Goal: Information Seeking & Learning: Learn about a topic

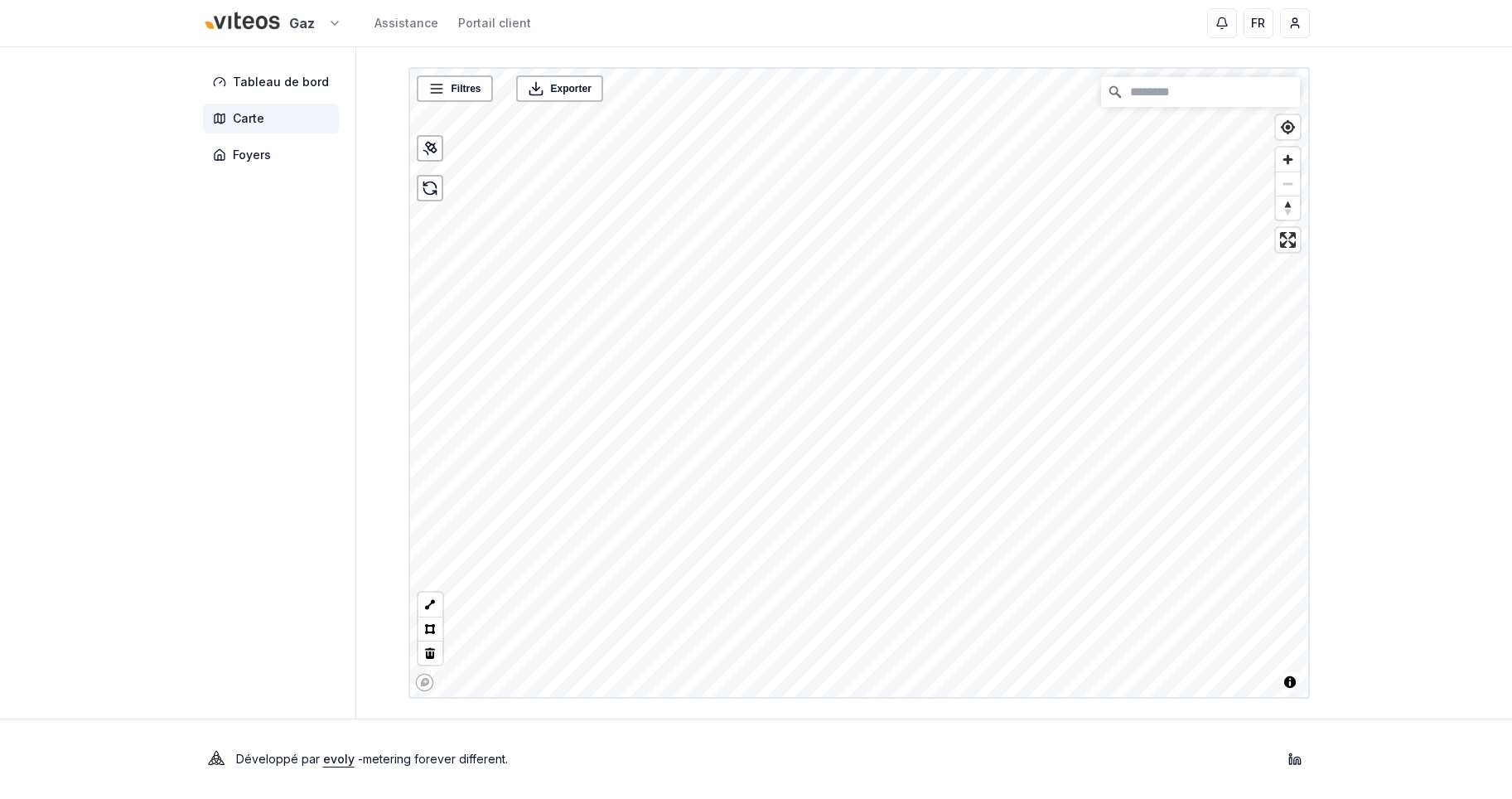
click at [236, 9] on html "Gaz Assistance Portail client FR Massimo Monastra Tableau de bord Carte Foyers …" at bounding box center [756, 399] width 1512 height 799
click at [230, 87] on link "Viteos - CAD" at bounding box center [272, 77] width 204 height 30
click at [279, 160] on span "Foyers" at bounding box center [271, 155] width 136 height 30
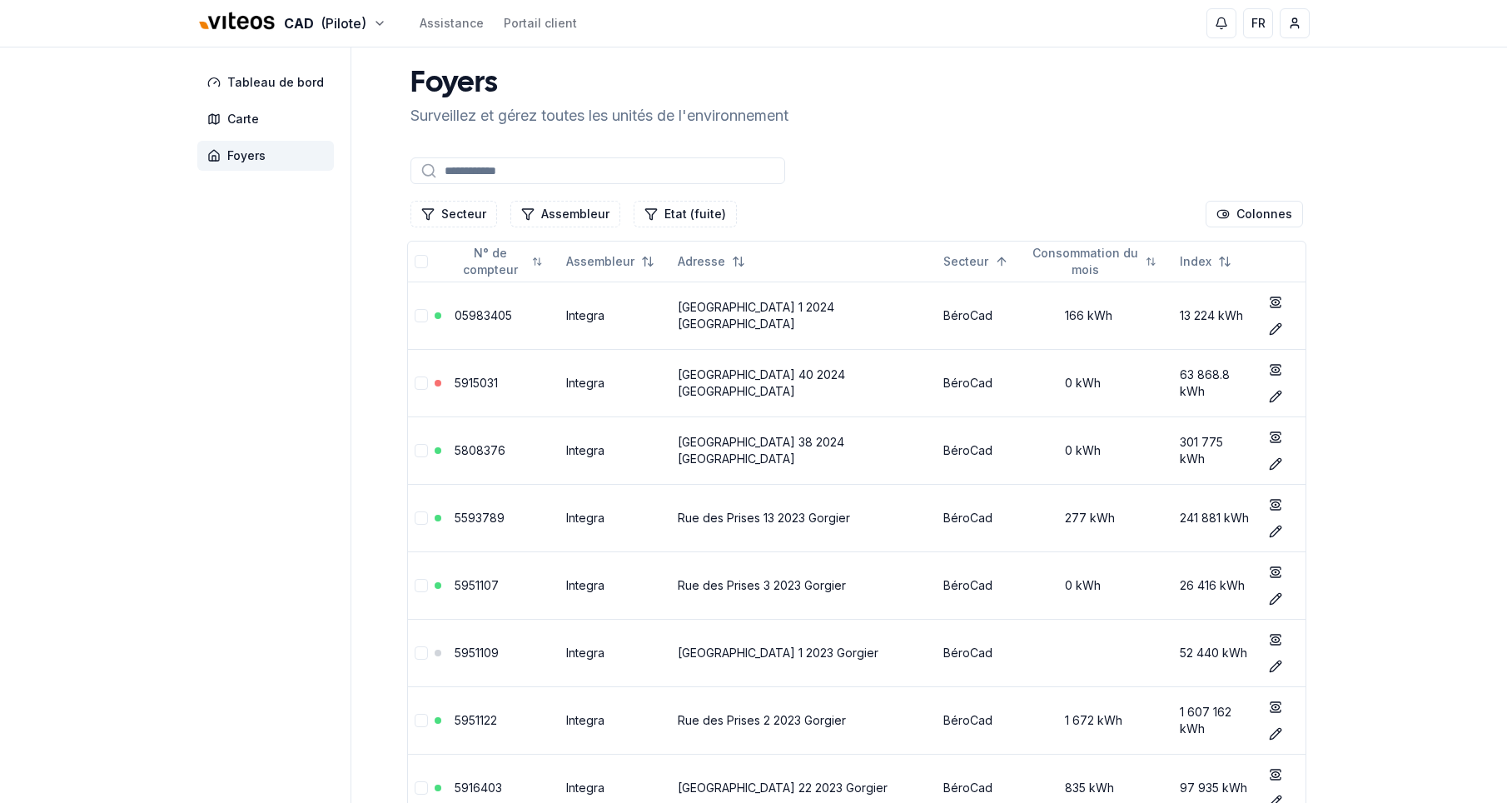
click at [561, 177] on input at bounding box center [598, 170] width 375 height 27
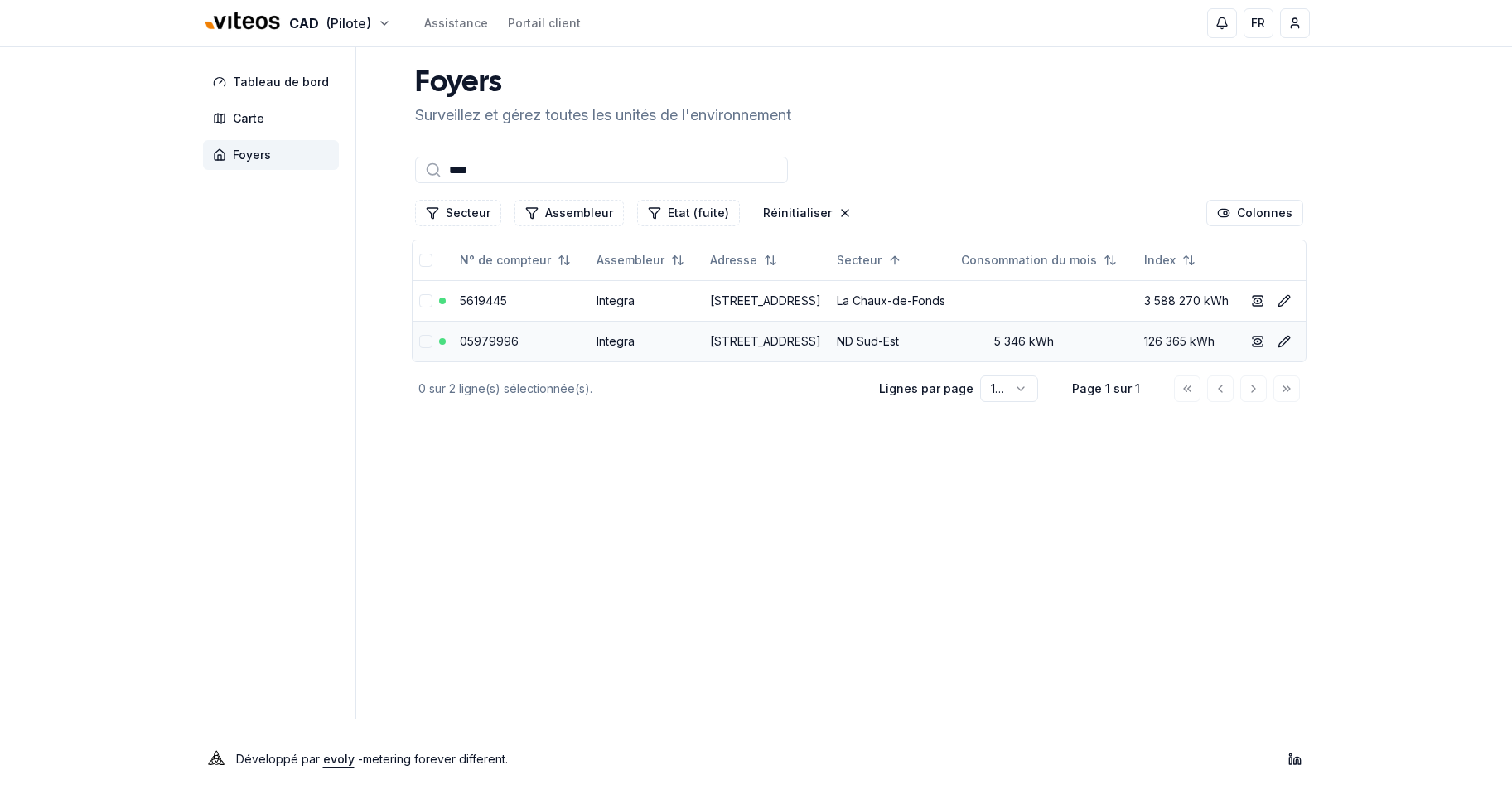
type input "****"
click at [710, 348] on link "Rue de la Paix 152 2300 La Chaux-de-Fonds" at bounding box center [766, 341] width 111 height 14
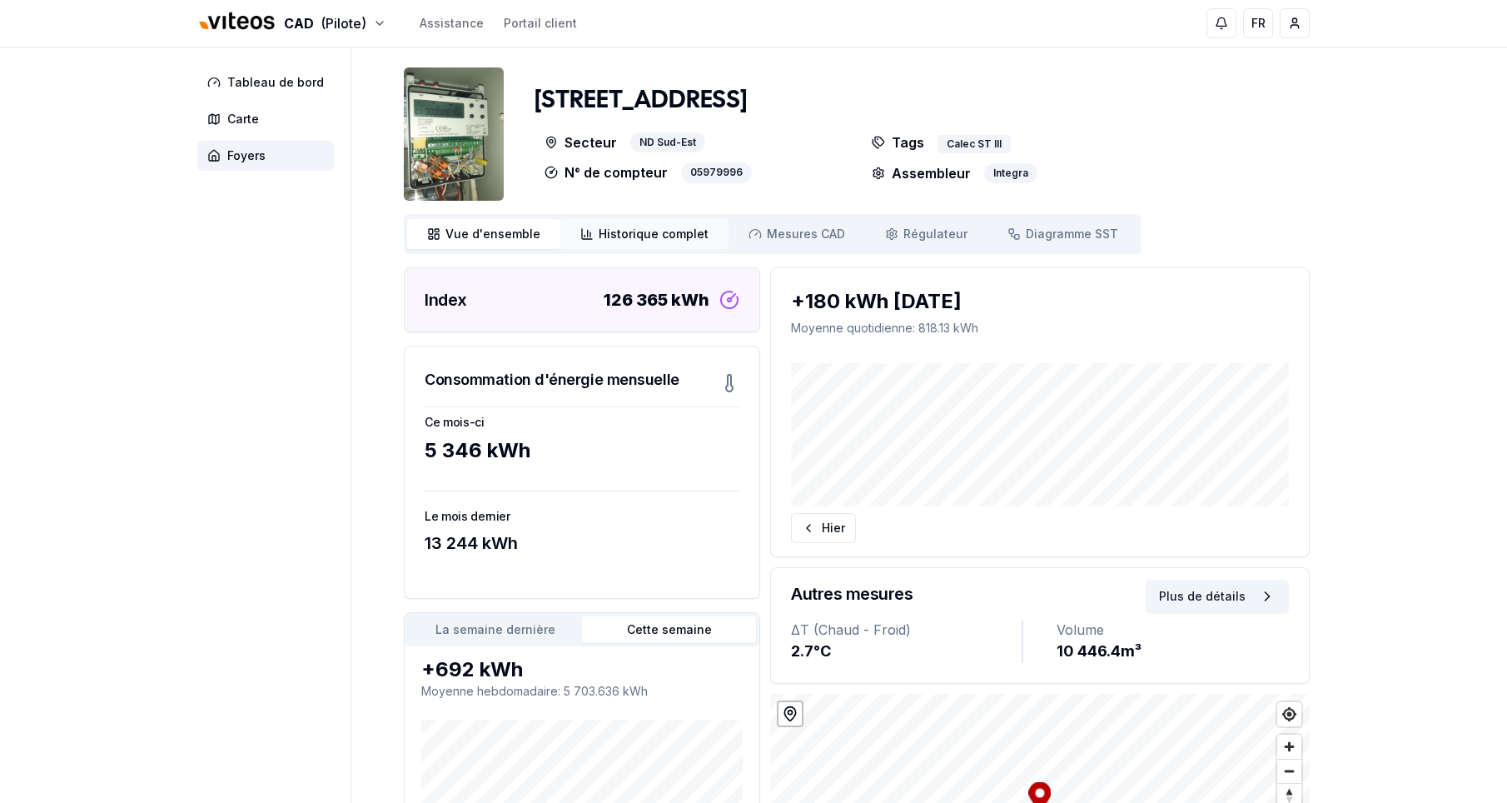
click at [632, 239] on span "Historique complet" at bounding box center [654, 234] width 110 height 17
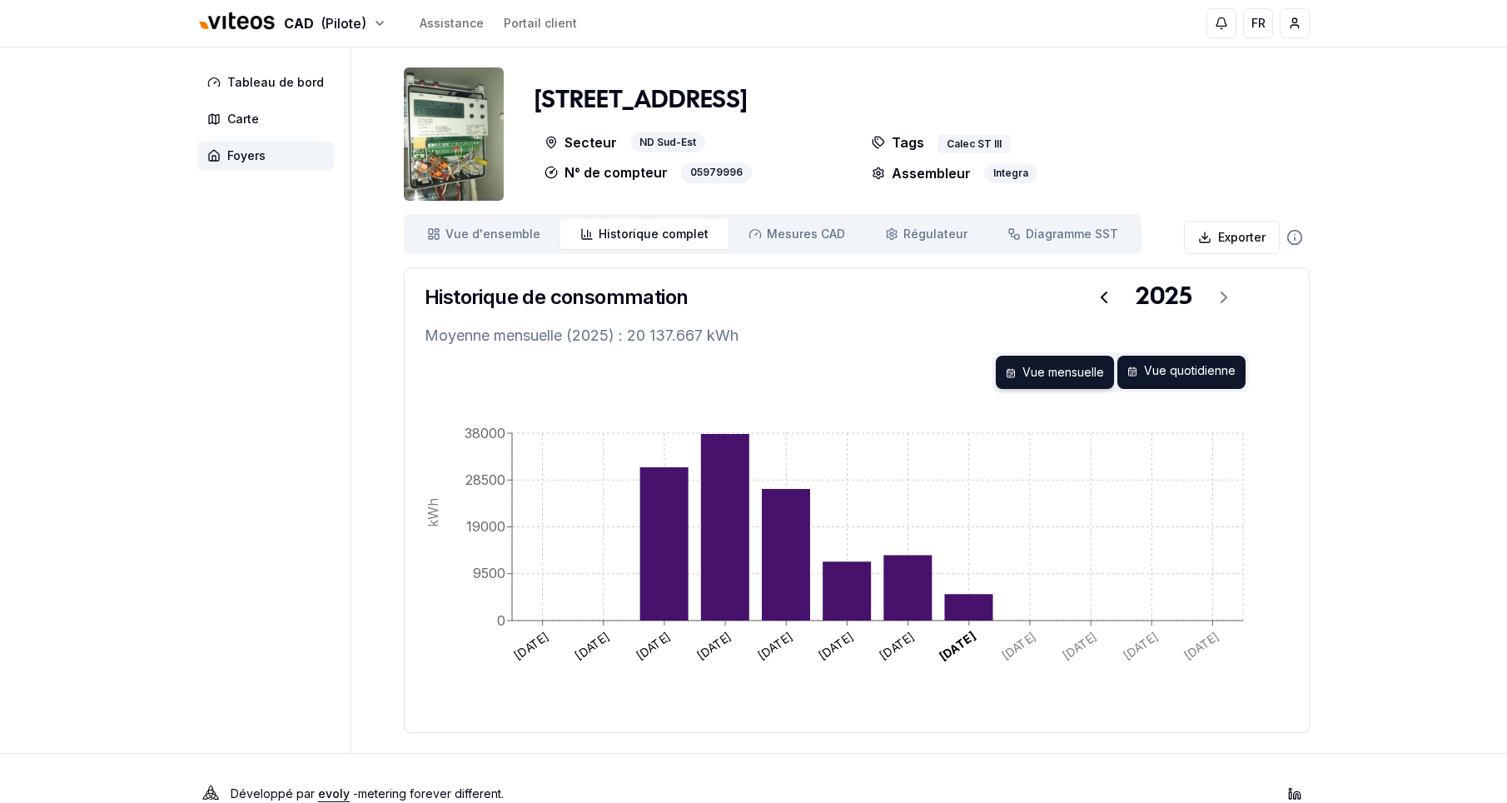
click at [1183, 372] on div "Vue quotidienne" at bounding box center [1181, 372] width 128 height 33
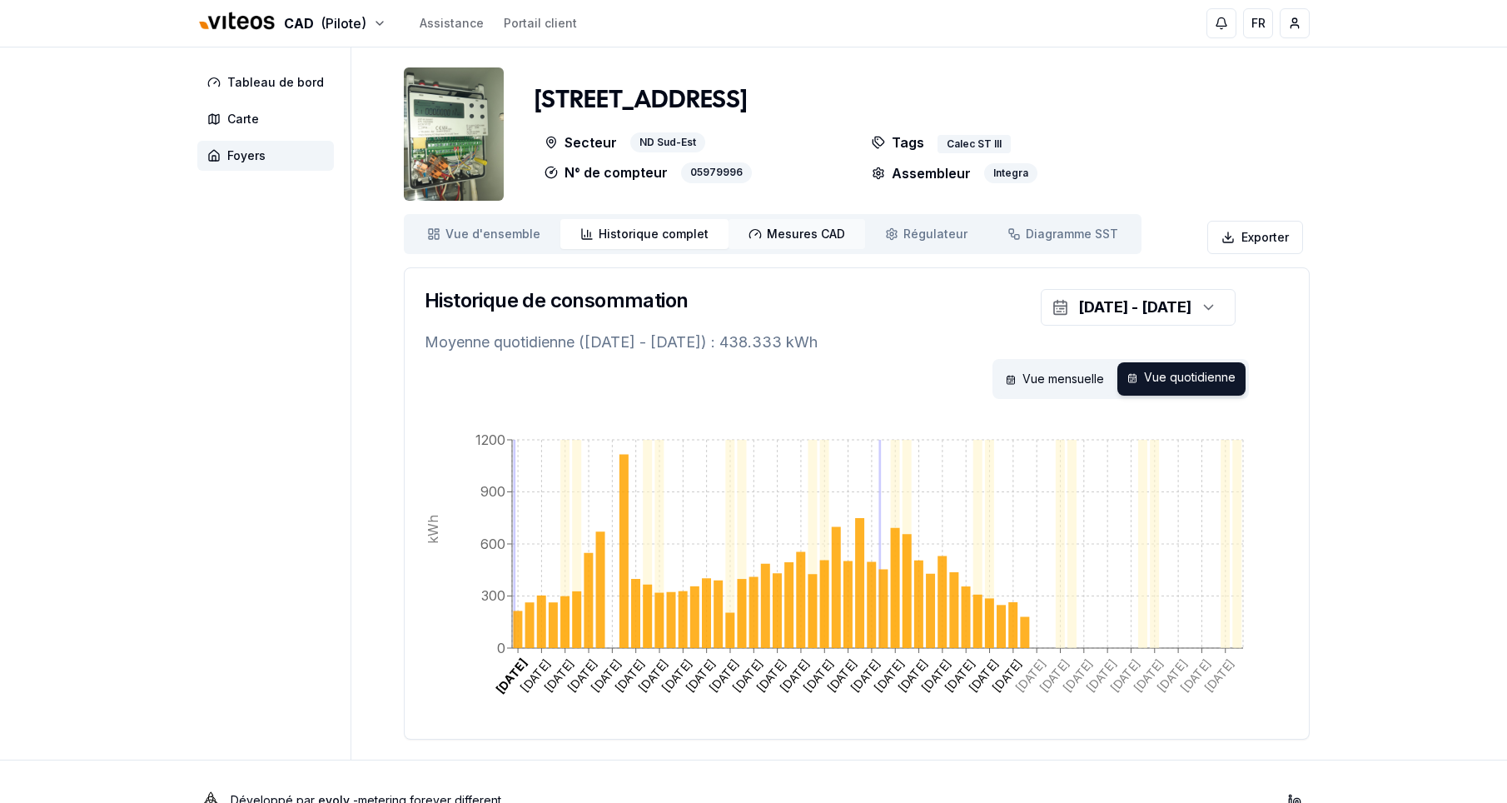
click at [807, 235] on span "Mesures CAD" at bounding box center [806, 234] width 78 height 17
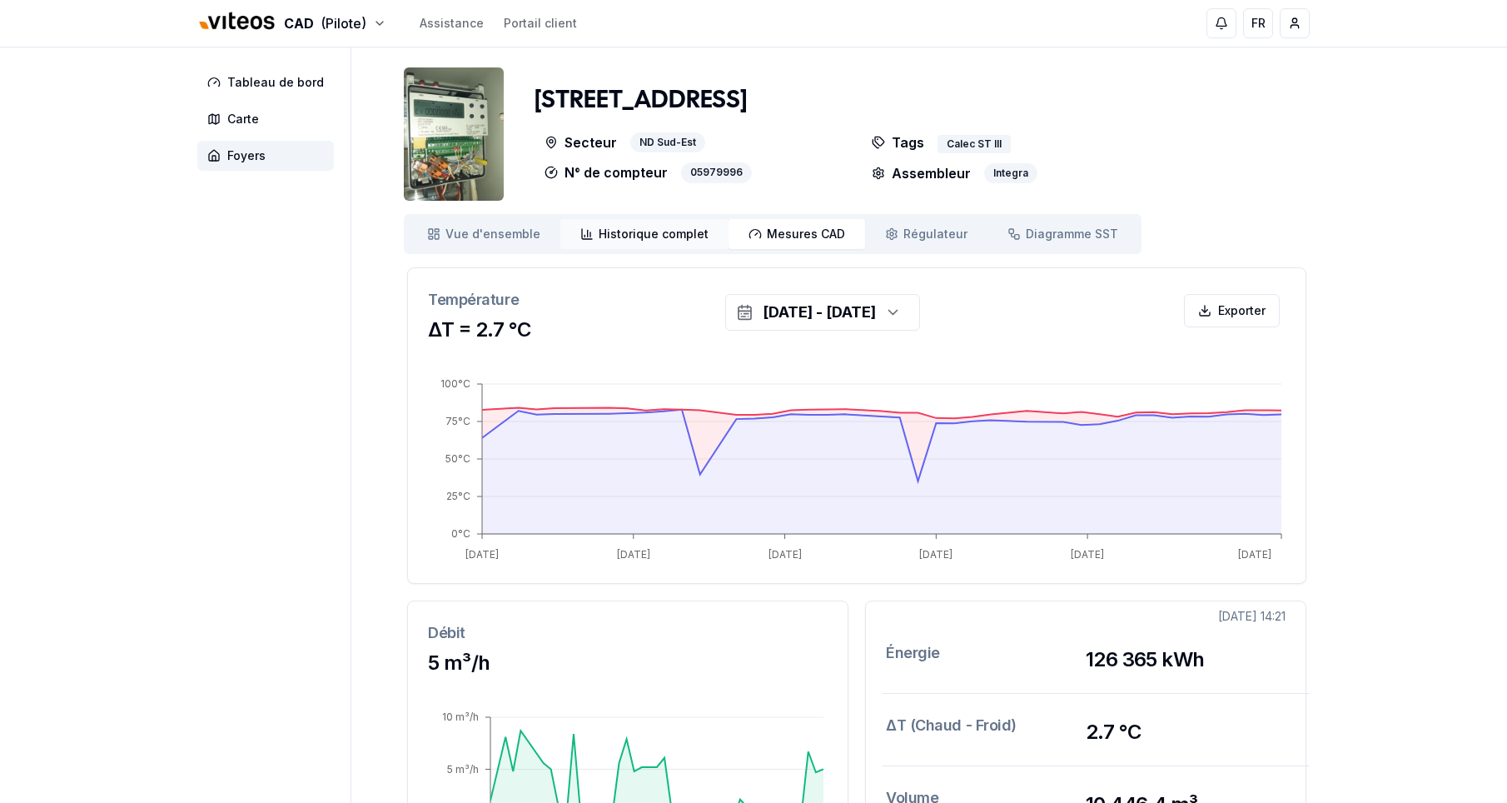
click at [621, 240] on span "Historique complet" at bounding box center [654, 234] width 110 height 17
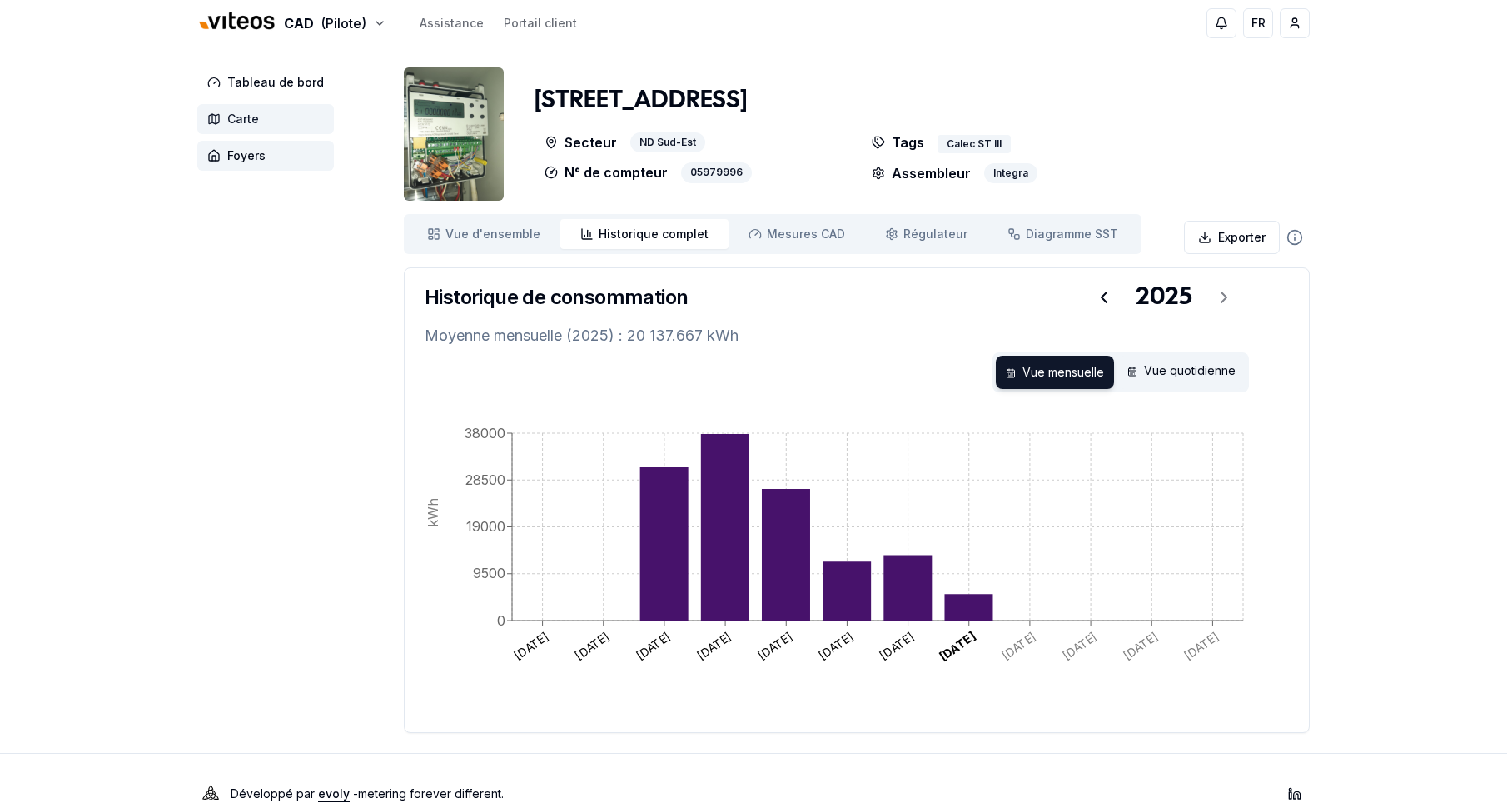
click at [231, 124] on span "Carte" at bounding box center [243, 119] width 32 height 17
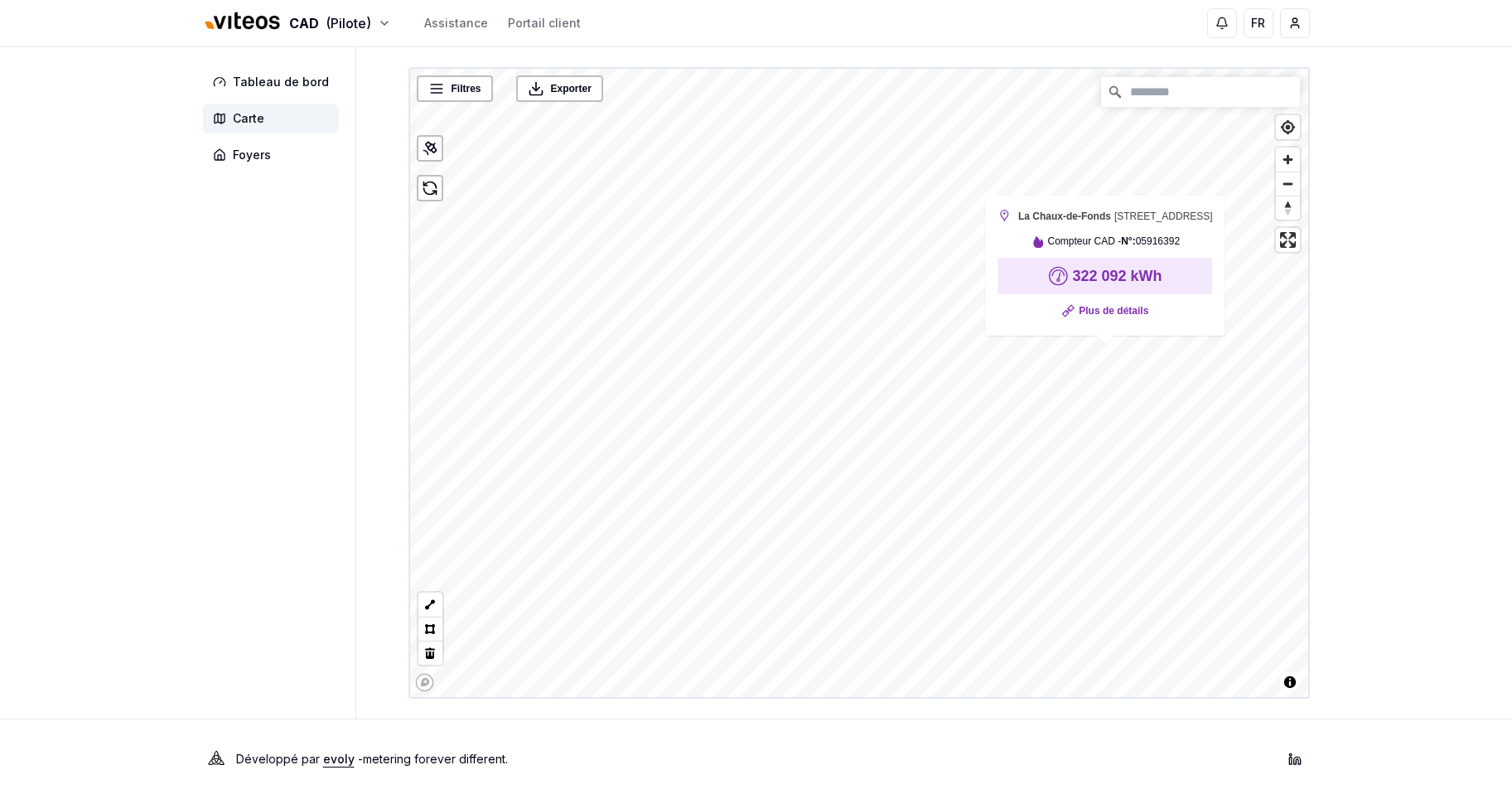
click at [1111, 281] on strong "322 092 kWh" at bounding box center [1116, 276] width 90 height 17
click at [1121, 312] on link "Plus de détails" at bounding box center [1113, 310] width 70 height 17
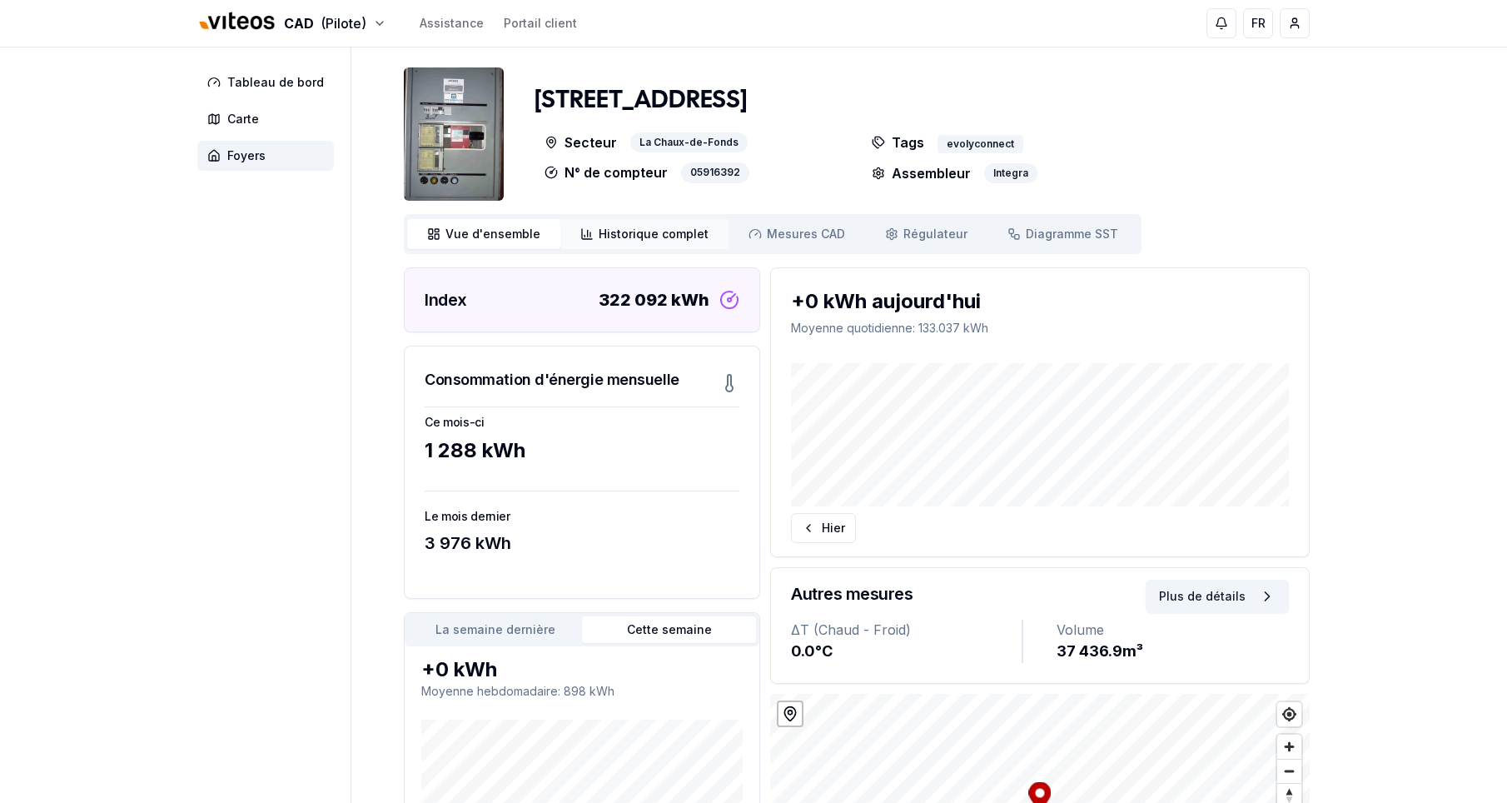
click at [660, 230] on span "Historique complet" at bounding box center [654, 234] width 110 height 17
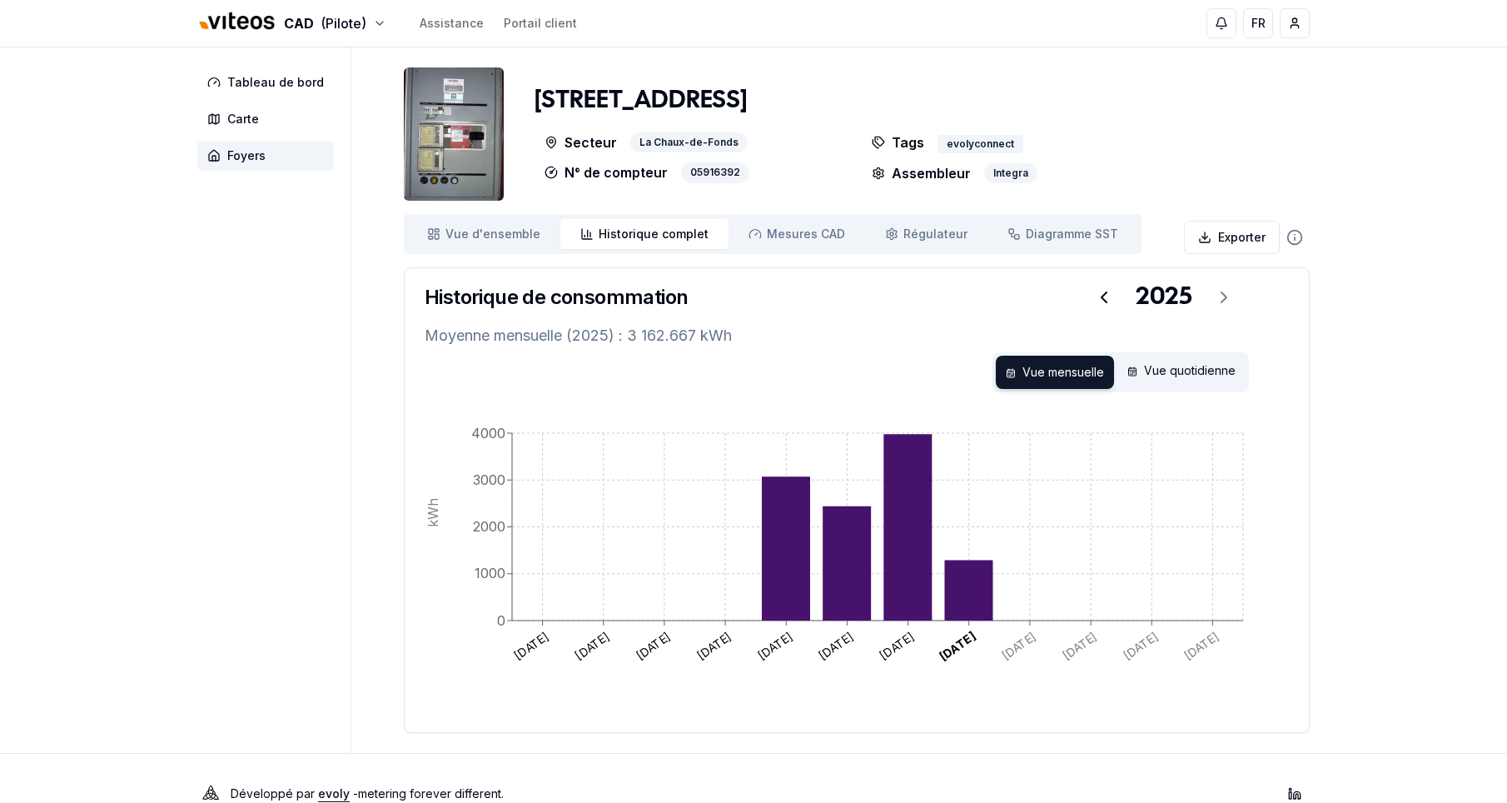
drag, startPoint x: 1192, startPoint y: 366, endPoint x: 1202, endPoint y: 356, distance: 14.7
click at [1192, 366] on div "Vue quotidienne" at bounding box center [1181, 372] width 128 height 33
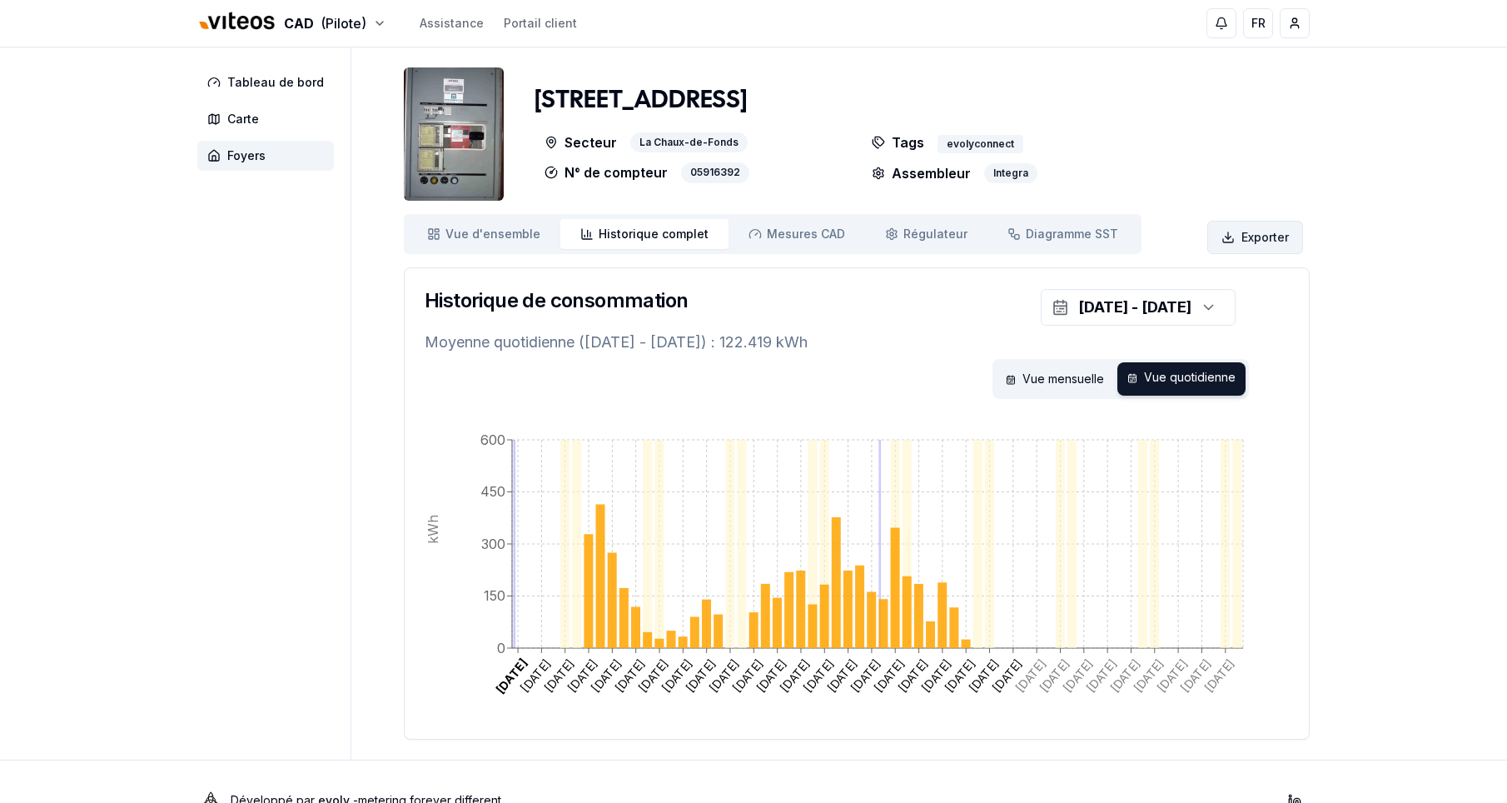
click at [1277, 235] on html "CAD (Pilote) Assistance Portail client FR Massimo Monastra Tableau de bord Cart…" at bounding box center [753, 420] width 1507 height 840
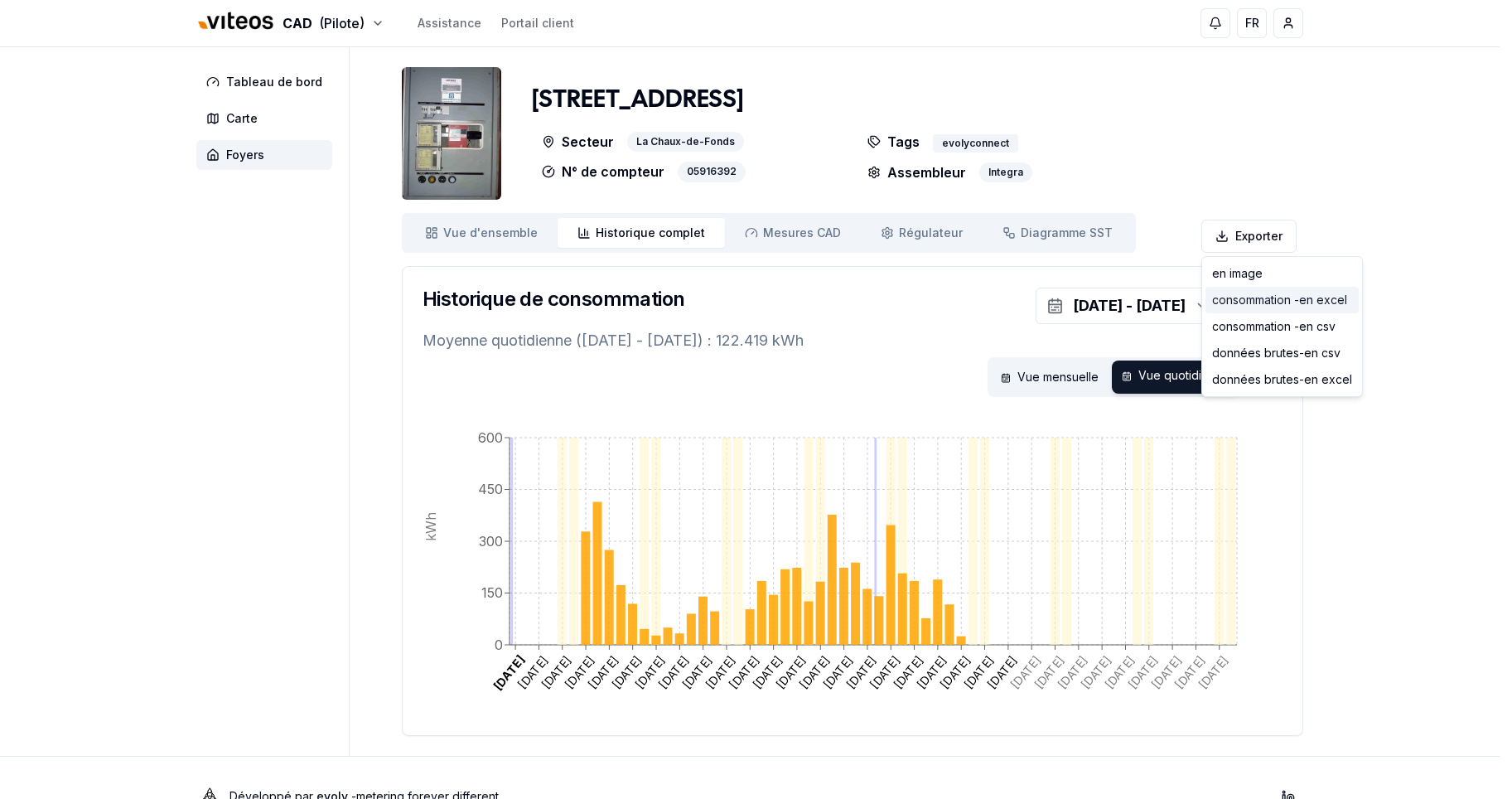
click at [1325, 301] on div "consommation - en excel" at bounding box center [1282, 300] width 153 height 27
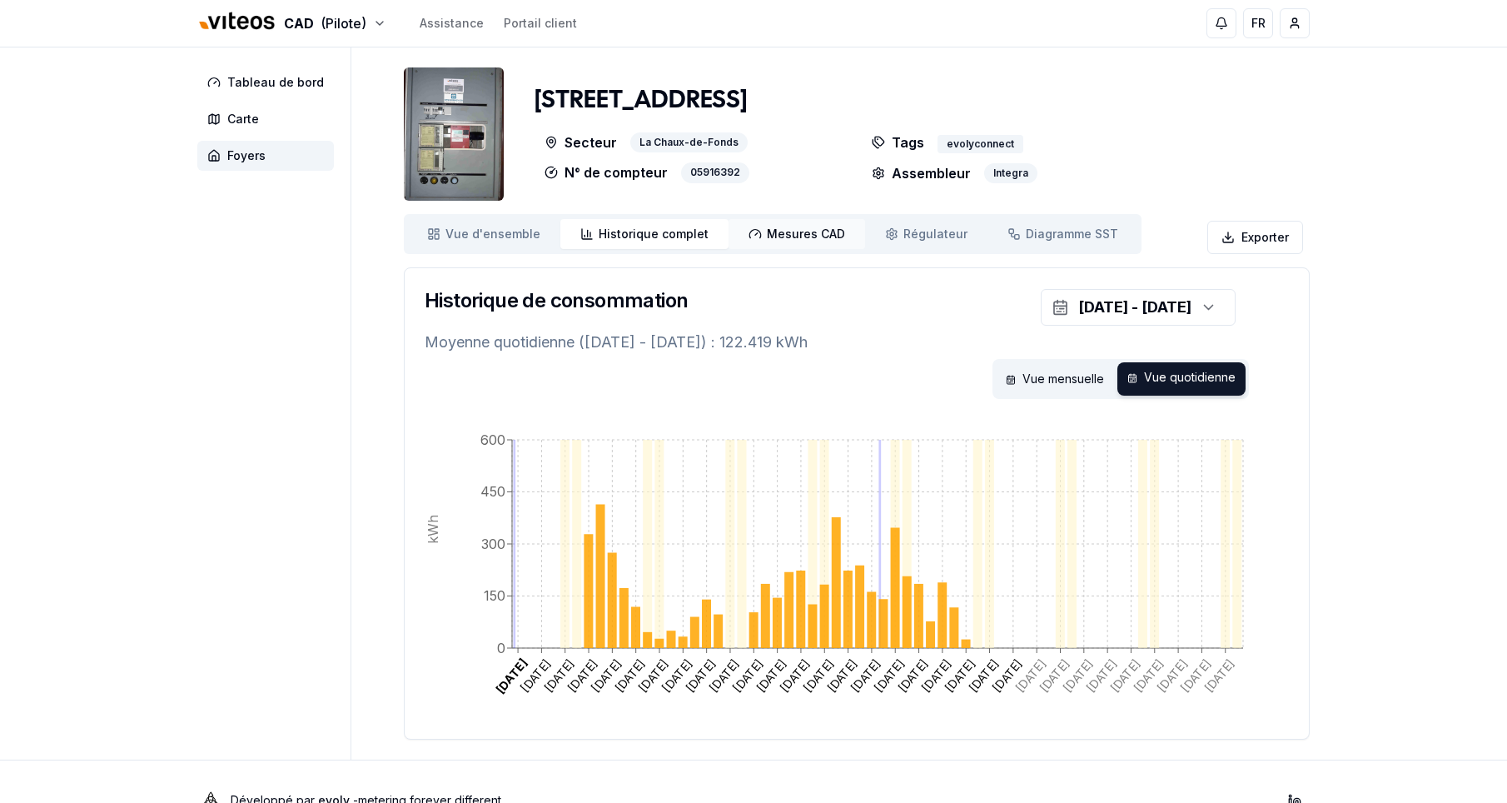
click at [801, 232] on span "Mesures CAD" at bounding box center [806, 234] width 78 height 17
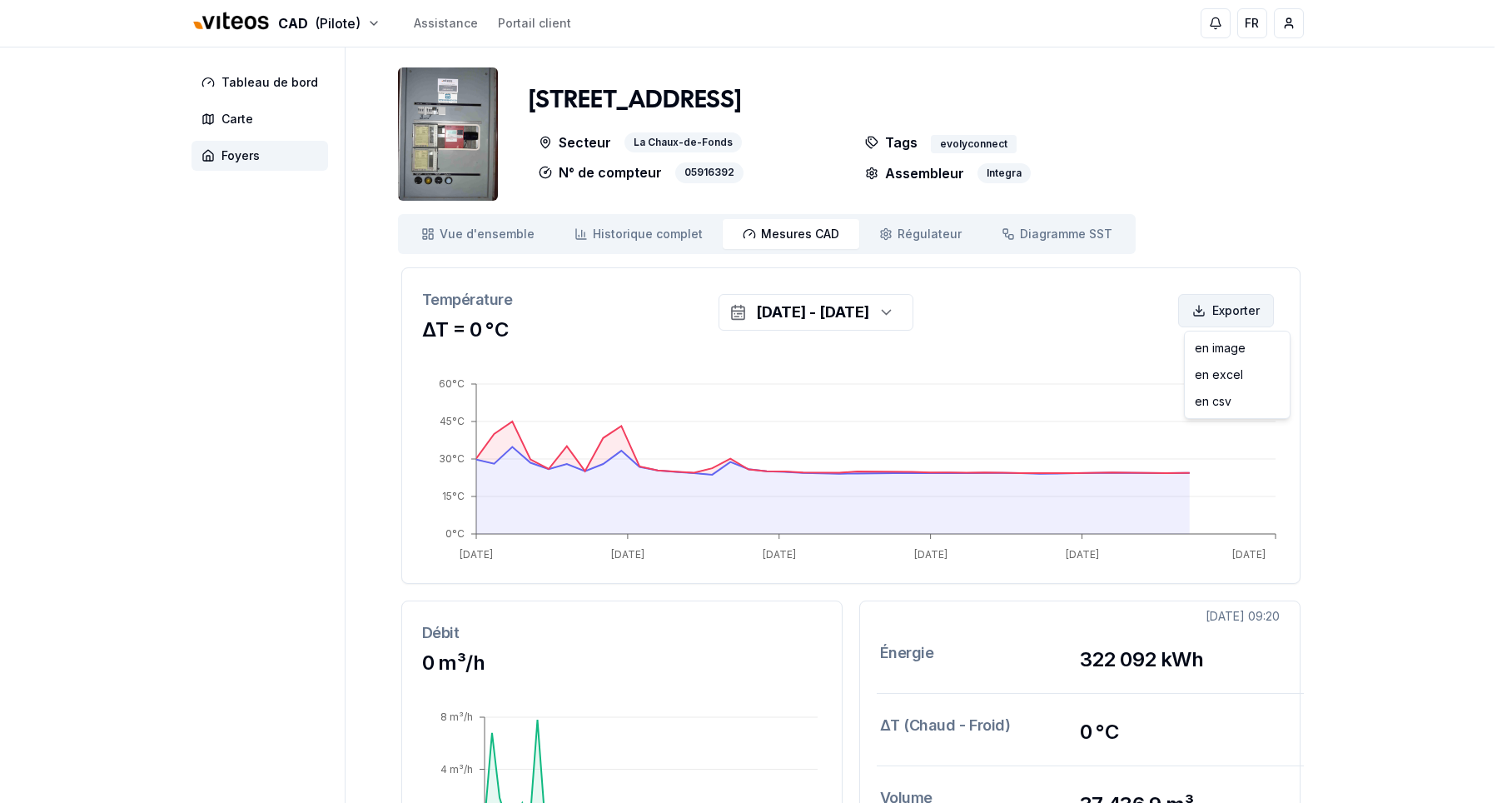
click at [1237, 313] on html "CAD (Pilote) Assistance Portail client FR Massimo Monastra Tableau de bord Cart…" at bounding box center [753, 626] width 1507 height 1252
click at [1229, 346] on div "en image" at bounding box center [1237, 348] width 98 height 27
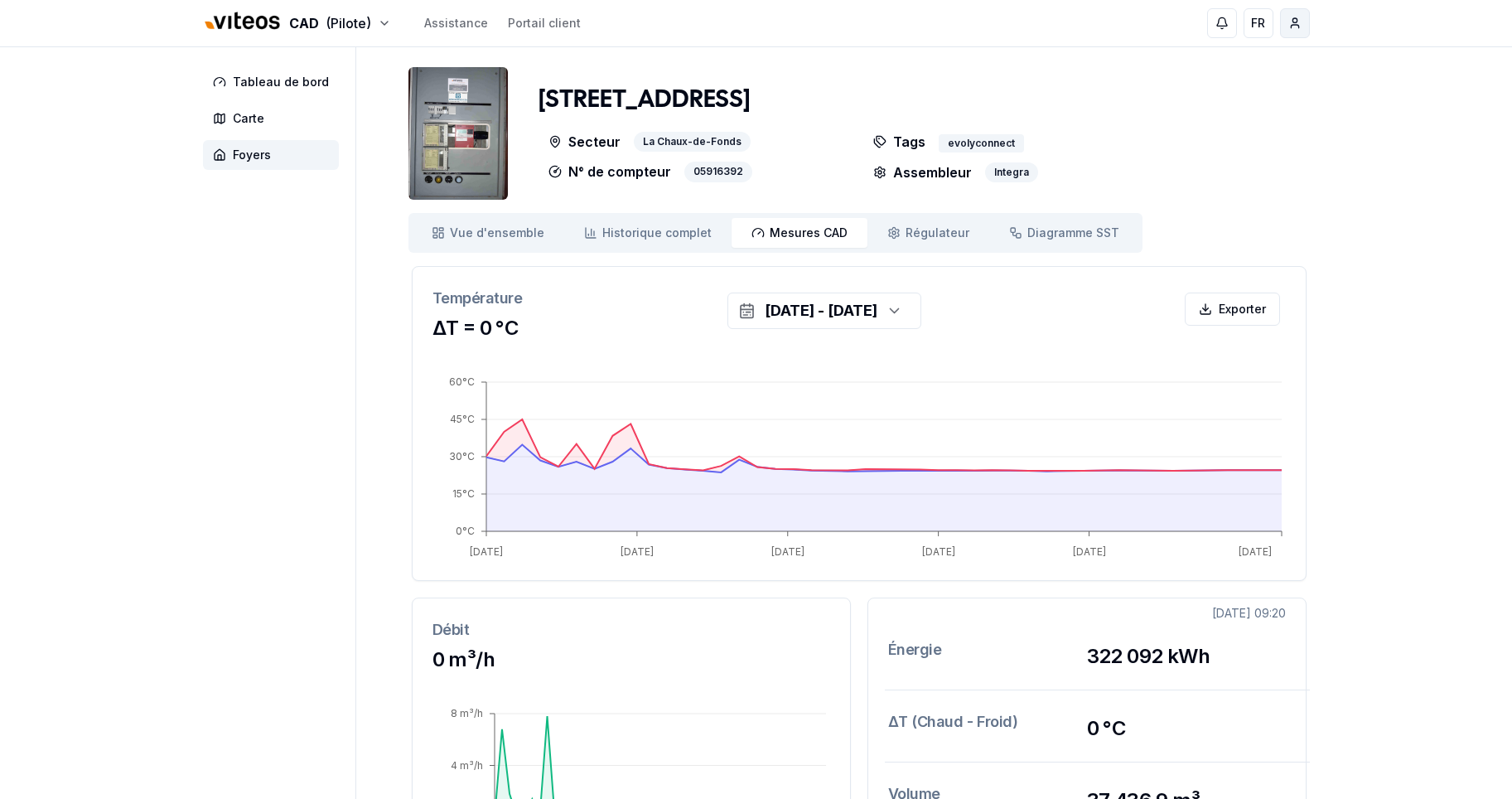
click at [1285, 30] on html "CAD (Pilote) Assistance Portail client FR Massimo Monastra Tableau de bord Cart…" at bounding box center [756, 623] width 1512 height 1246
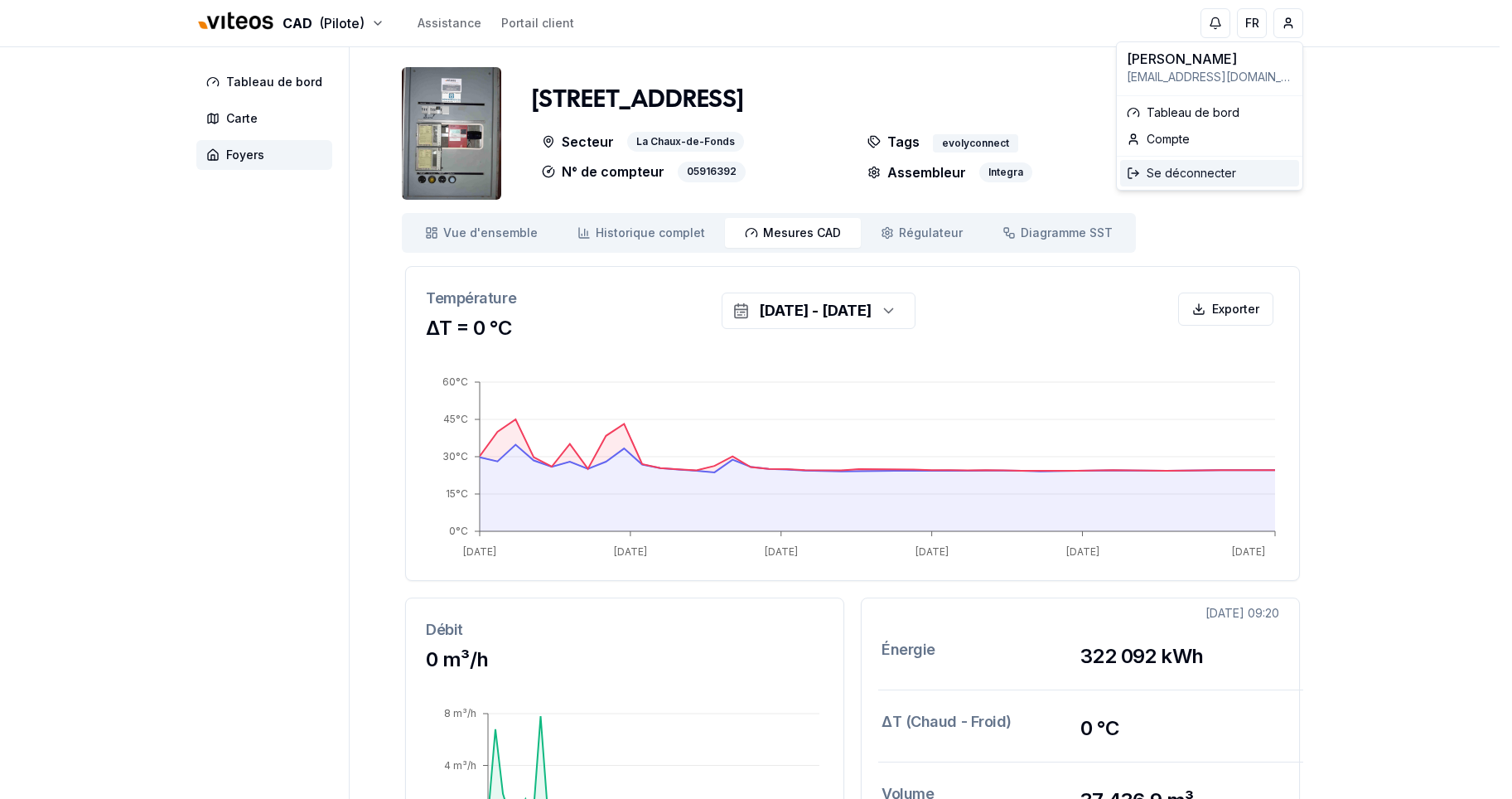
click at [1192, 180] on div "Se déconnecter" at bounding box center [1210, 173] width 179 height 27
